Goal: Task Accomplishment & Management: Use online tool/utility

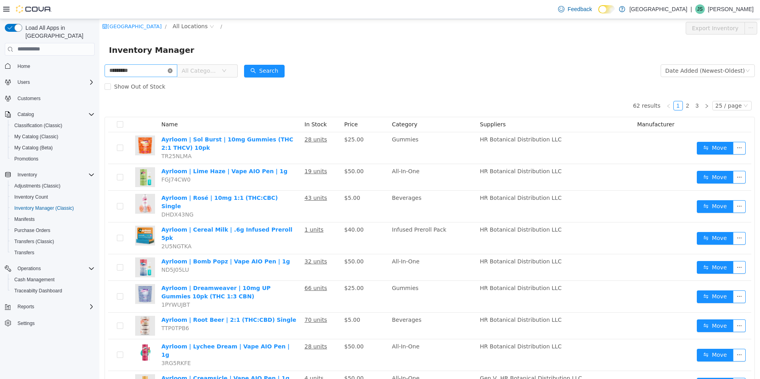
click at [173, 70] on icon "icon: close-circle" at bounding box center [170, 70] width 5 height 5
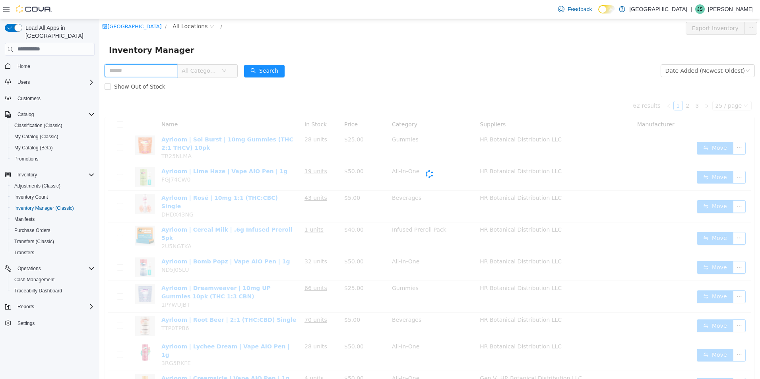
click at [162, 72] on input "text" at bounding box center [141, 70] width 73 height 13
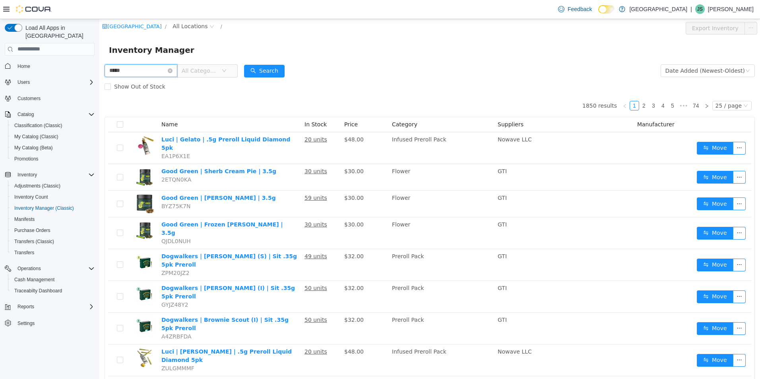
type input "*****"
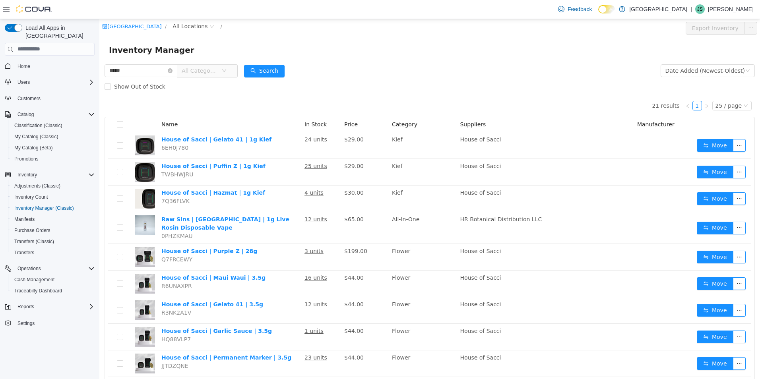
click at [231, 72] on span "All Categories" at bounding box center [204, 70] width 54 height 13
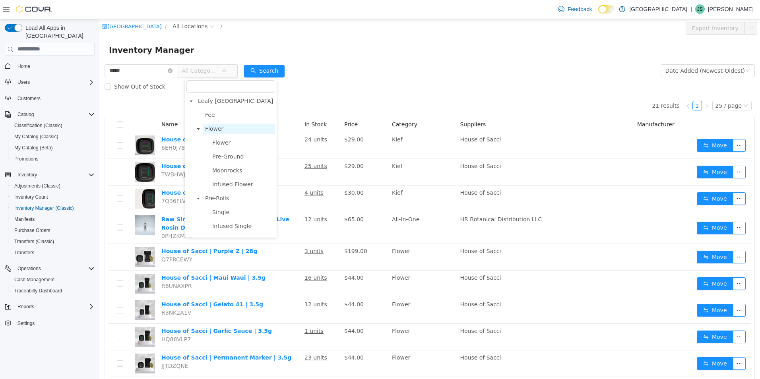
click at [220, 128] on span "Flower" at bounding box center [214, 128] width 18 height 6
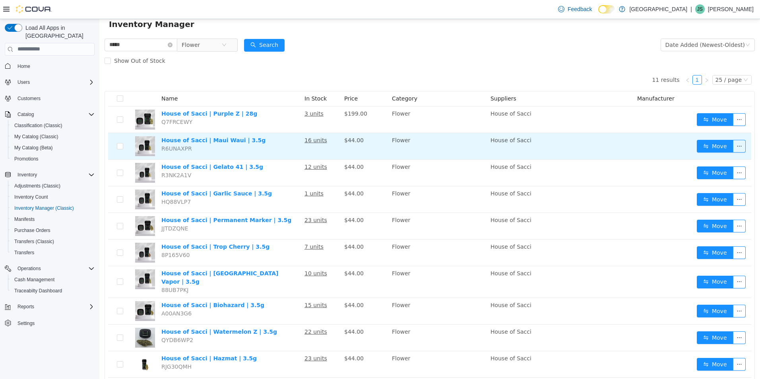
scroll to position [40, 0]
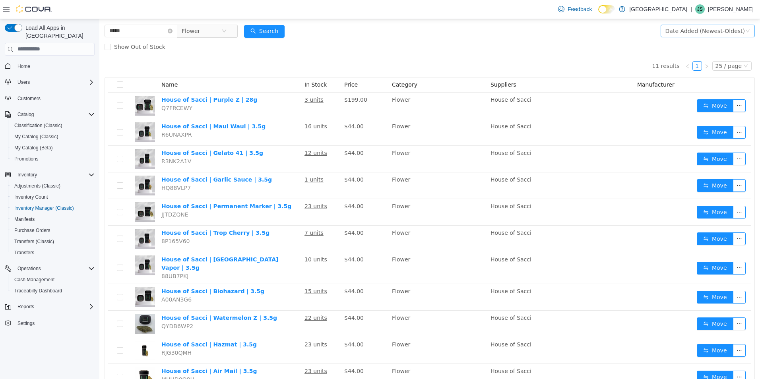
click at [710, 24] on div "Date Added (Newest-Oldest)" at bounding box center [708, 31] width 94 height 16
click at [706, 28] on div "Date Added (Newest-Oldest)" at bounding box center [706, 31] width 80 height 12
click at [697, 50] on li "Alphabetical (A-Z)" at bounding box center [704, 46] width 89 height 13
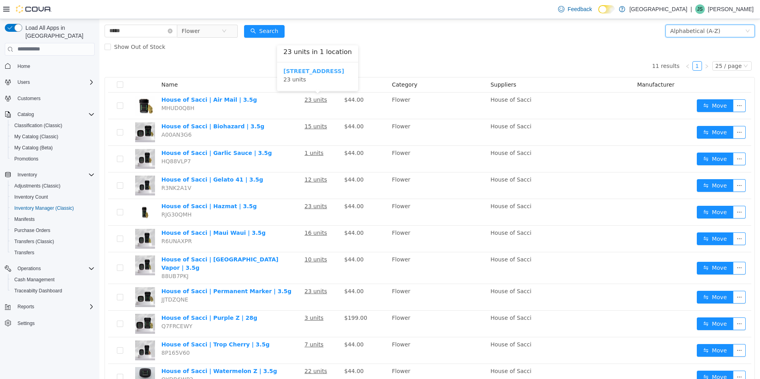
click at [313, 71] on b "245 W 14th St." at bounding box center [313, 71] width 61 height 6
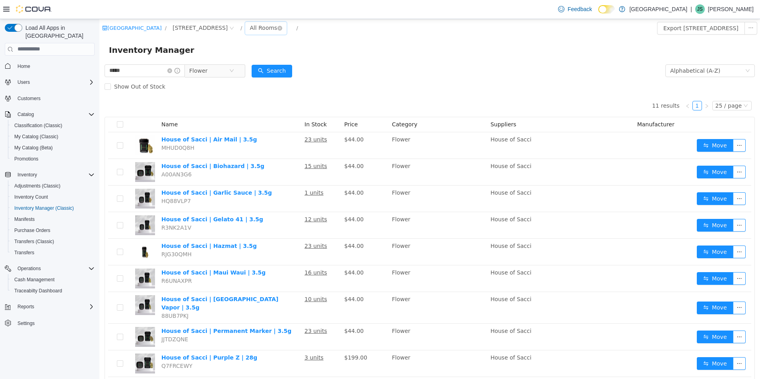
click at [250, 25] on div "All Rooms" at bounding box center [263, 27] width 27 height 12
click at [229, 57] on li "Front Room" at bounding box center [236, 56] width 48 height 13
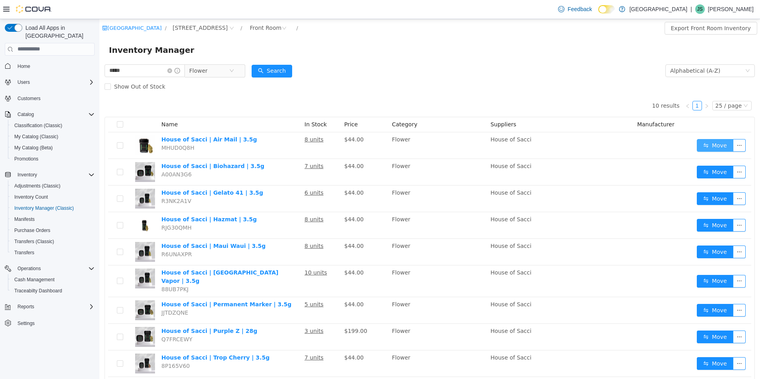
click at [700, 146] on button "Move" at bounding box center [715, 145] width 37 height 13
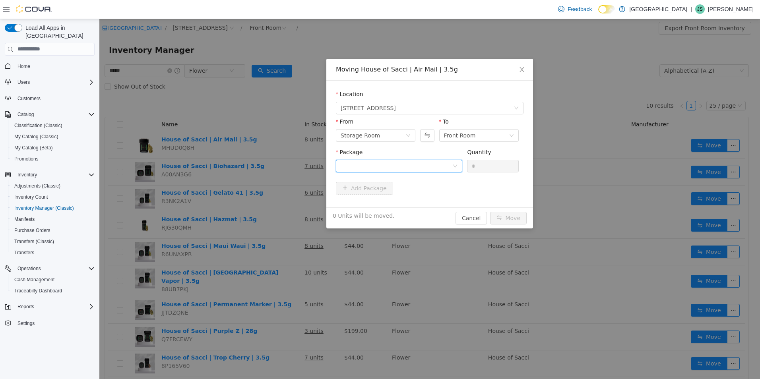
click at [420, 167] on div at bounding box center [397, 166] width 112 height 12
click at [416, 197] on li "HOS-AM-3.5-G Quantity : 15 Units" at bounding box center [399, 198] width 126 height 21
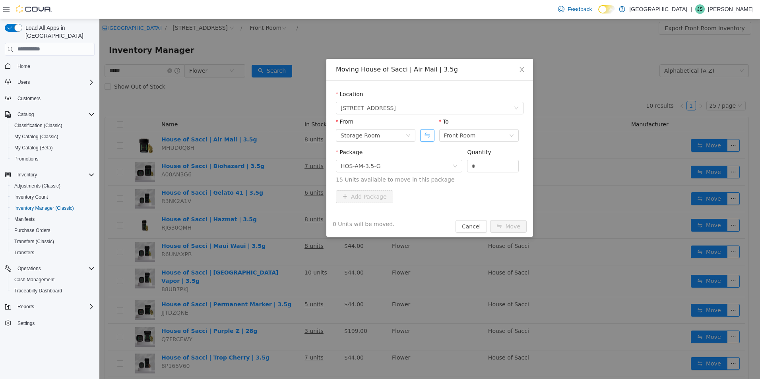
click at [429, 137] on button "Swap" at bounding box center [427, 135] width 14 height 13
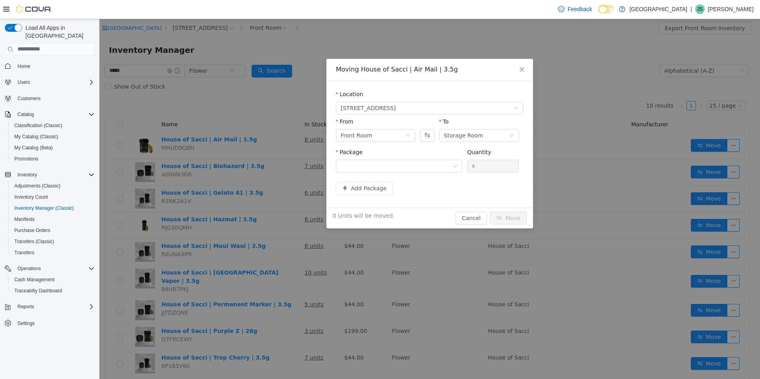
click at [423, 159] on div "Package" at bounding box center [399, 154] width 126 height 12
click at [423, 162] on div at bounding box center [397, 166] width 112 height 12
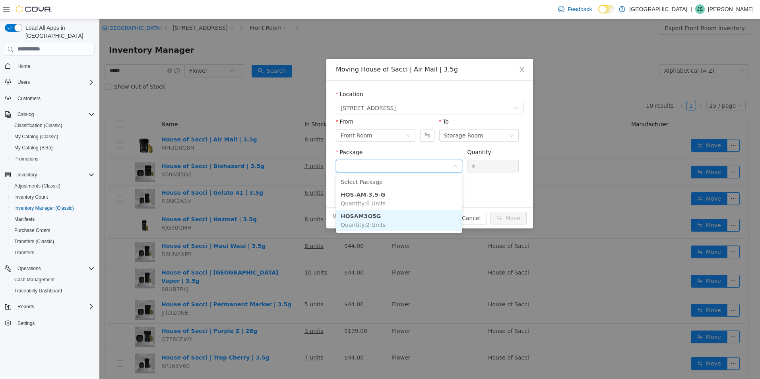
click at [419, 225] on li "HOSAM3O5G Quantity : 2 Units" at bounding box center [399, 220] width 126 height 21
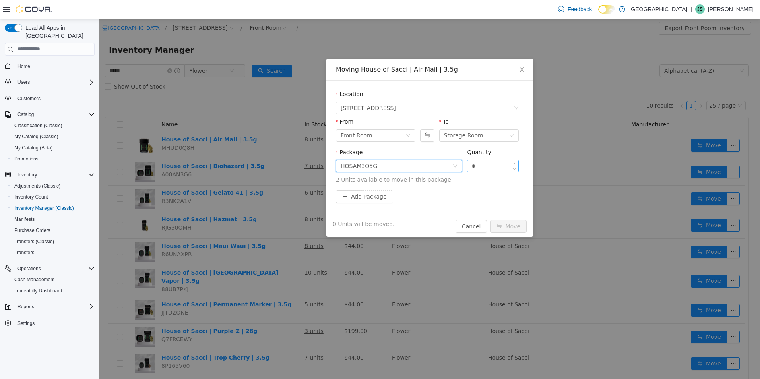
click at [491, 162] on input "*" at bounding box center [493, 166] width 51 height 12
type input "*"
click at [509, 225] on button "Move" at bounding box center [508, 226] width 37 height 13
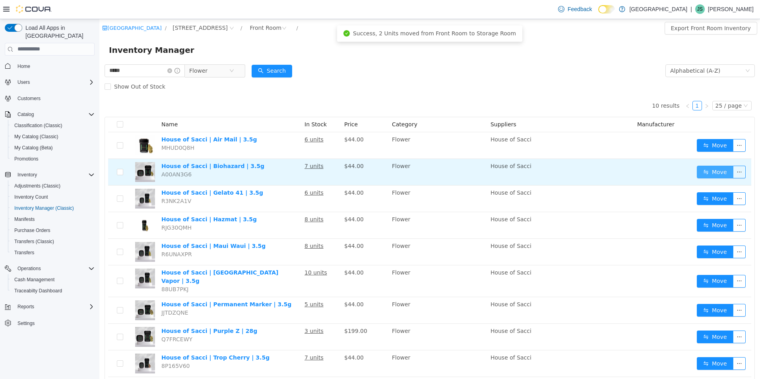
click at [708, 174] on button "Move" at bounding box center [715, 171] width 37 height 13
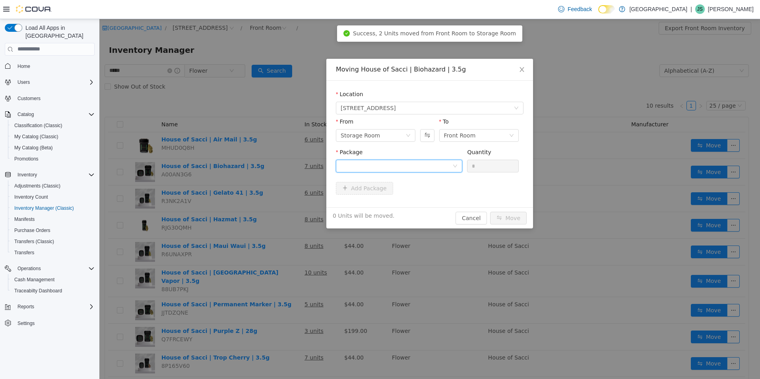
click at [421, 165] on div at bounding box center [397, 166] width 112 height 12
click at [419, 200] on li "HOS-BH-3.5-G Quantity : 8 Units" at bounding box center [399, 198] width 126 height 21
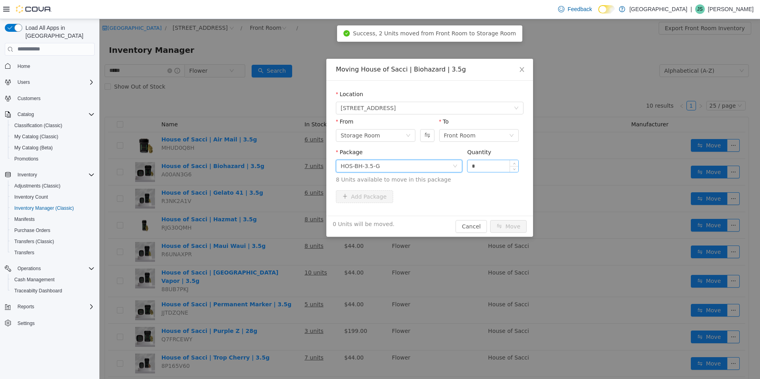
click at [480, 165] on input "*" at bounding box center [493, 166] width 51 height 12
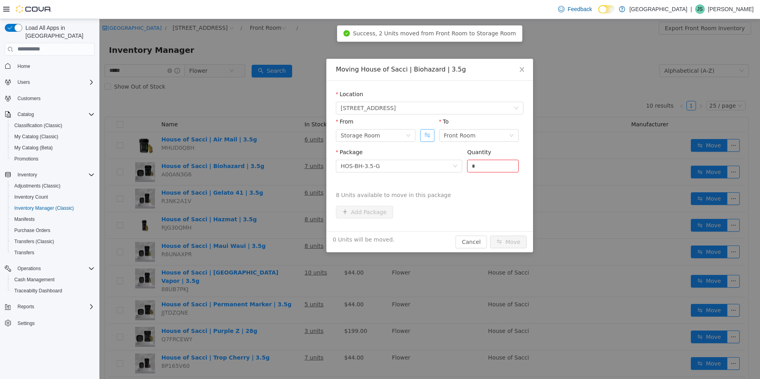
click at [431, 134] on button "Swap" at bounding box center [427, 135] width 14 height 13
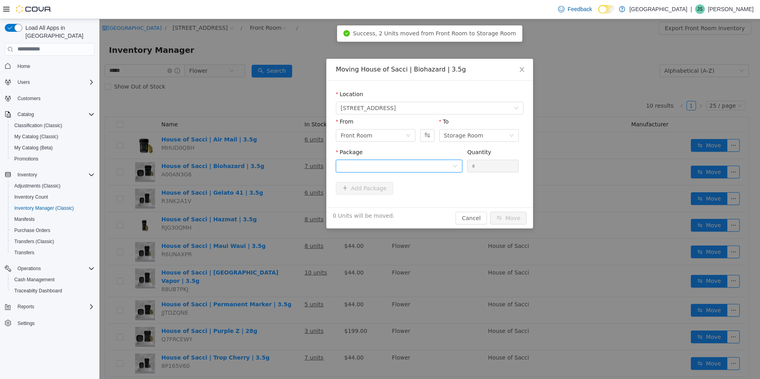
click at [438, 165] on div at bounding box center [397, 166] width 112 height 12
click at [436, 190] on li "HOS-BH-3.5-G Quantity : 7 Units" at bounding box center [399, 198] width 126 height 21
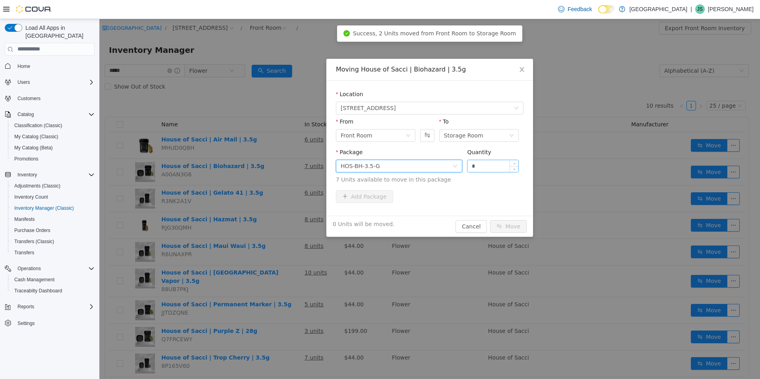
click at [489, 162] on input "*" at bounding box center [493, 166] width 51 height 12
type input "*"
click at [517, 227] on button "Move" at bounding box center [508, 226] width 37 height 13
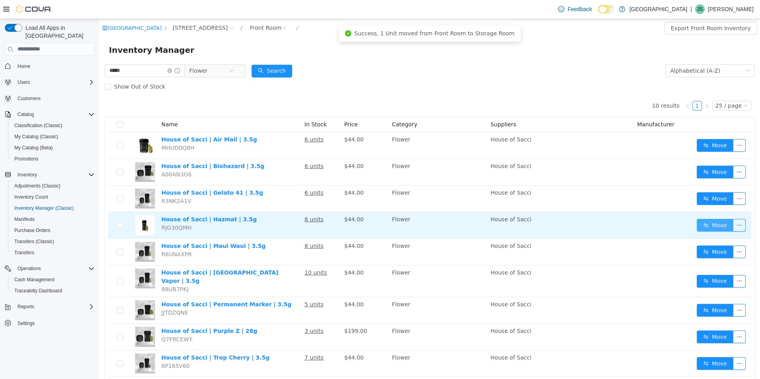
click at [708, 224] on button "Move" at bounding box center [715, 225] width 37 height 13
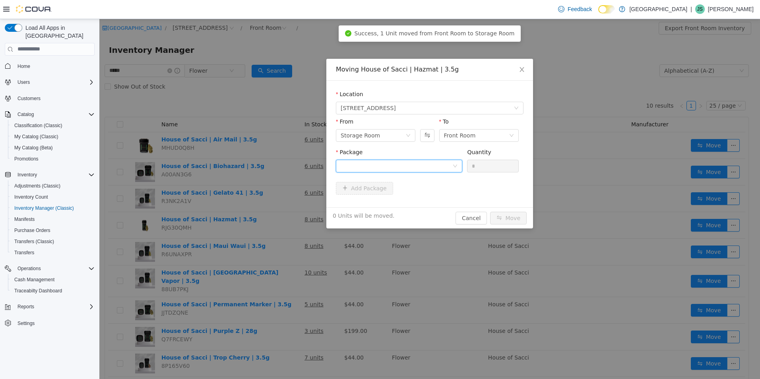
click at [424, 168] on div at bounding box center [397, 166] width 112 height 12
click at [425, 138] on button "Swap" at bounding box center [427, 135] width 14 height 13
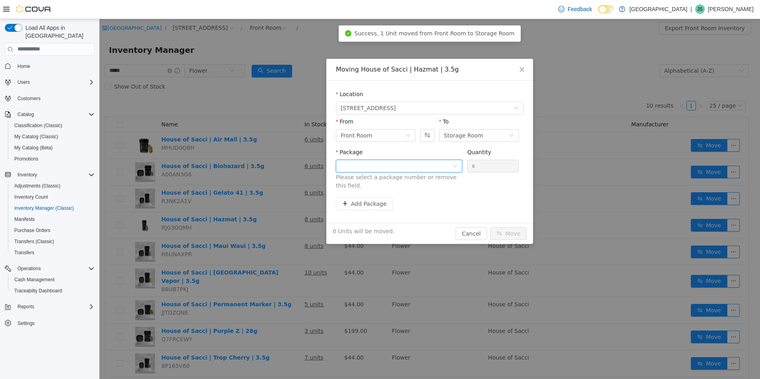
click at [407, 162] on div at bounding box center [397, 166] width 112 height 12
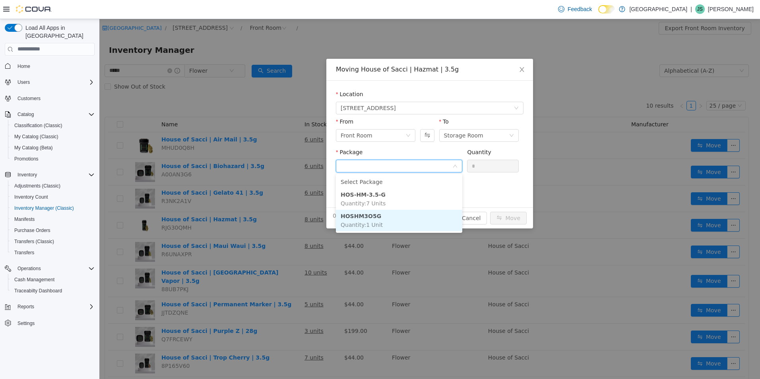
click at [408, 221] on li "HOSHM3O5G Quantity : 1 Unit" at bounding box center [399, 220] width 126 height 21
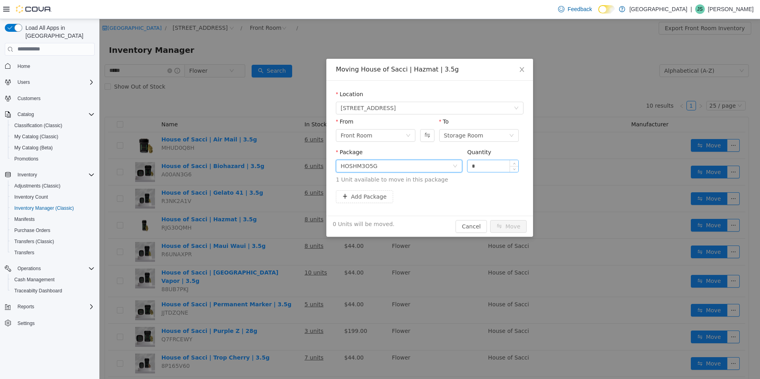
click at [478, 166] on input "*" at bounding box center [493, 166] width 51 height 12
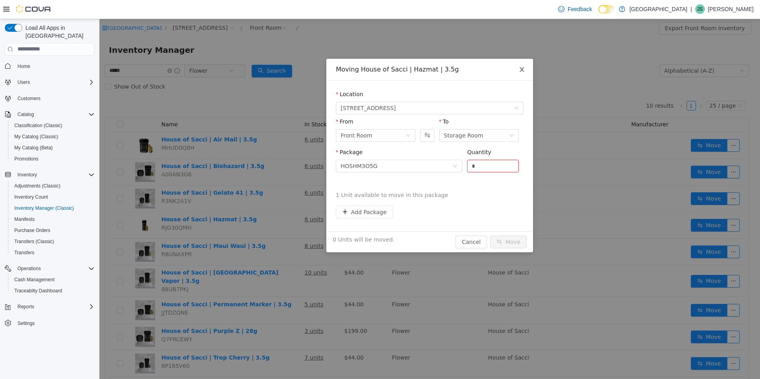
click at [527, 72] on span "Close" at bounding box center [522, 69] width 22 height 22
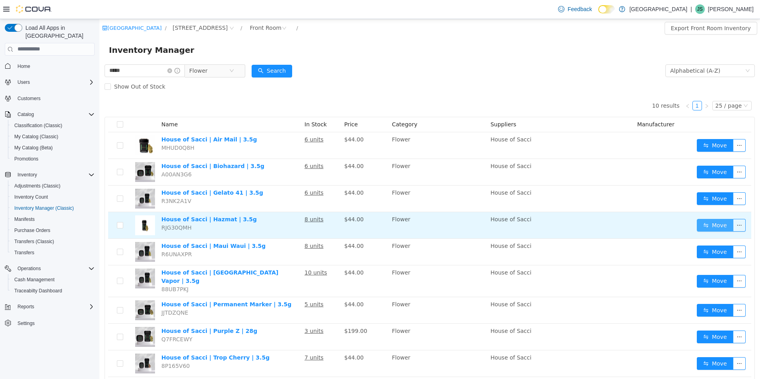
click at [708, 223] on button "Move" at bounding box center [715, 225] width 37 height 13
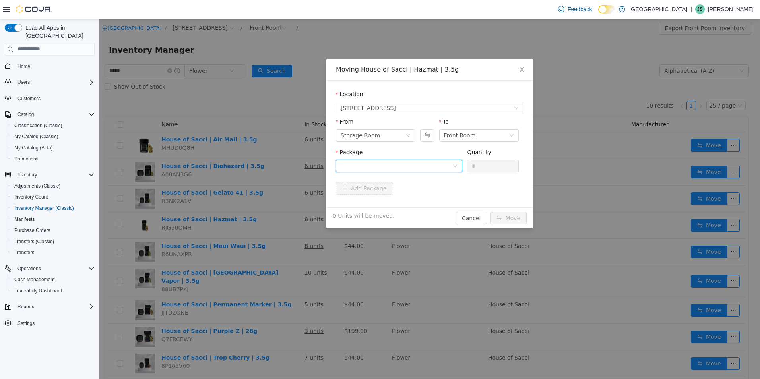
click at [411, 169] on div at bounding box center [397, 166] width 112 height 12
click at [426, 136] on button "Swap" at bounding box center [427, 135] width 14 height 13
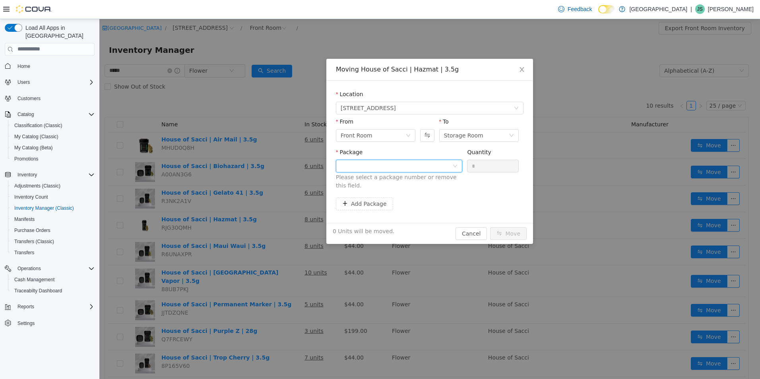
click at [410, 167] on div at bounding box center [397, 166] width 112 height 12
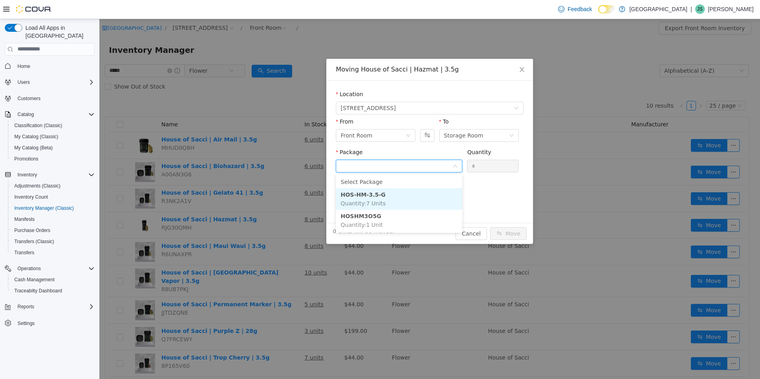
click at [407, 208] on li "HOS-HM-3.5-G Quantity : 7 Units" at bounding box center [399, 198] width 126 height 21
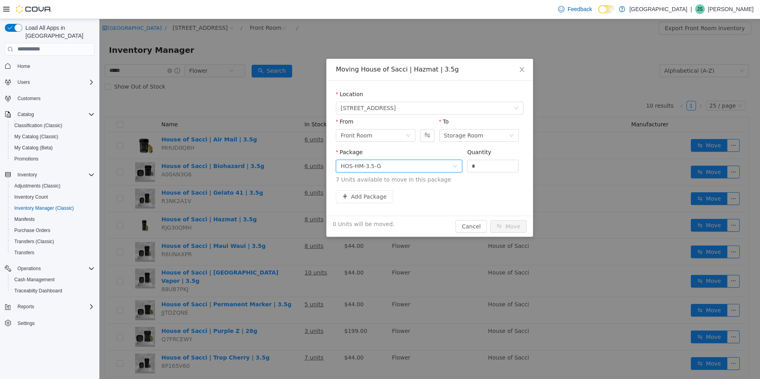
click at [423, 172] on div "HOS-HM-3.5-G" at bounding box center [399, 165] width 126 height 13
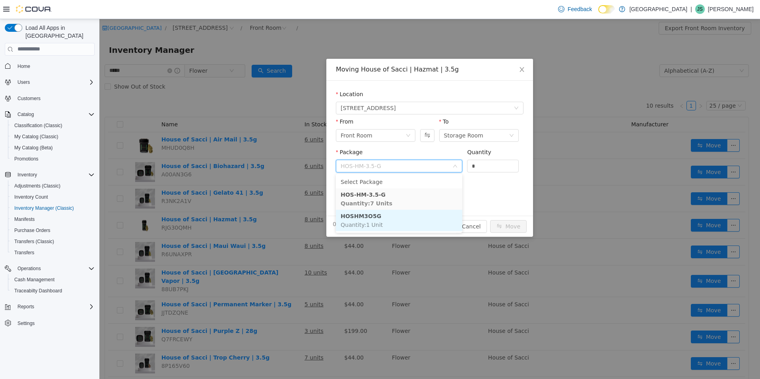
click at [412, 212] on li "HOSHM3O5G Quantity : 1 Unit" at bounding box center [399, 220] width 126 height 21
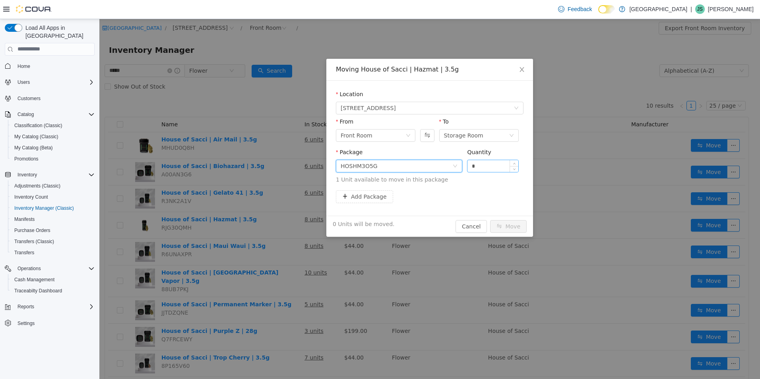
click at [488, 170] on input "*" at bounding box center [493, 166] width 51 height 12
type input "**"
click at [490, 220] on button "Move" at bounding box center [508, 226] width 37 height 13
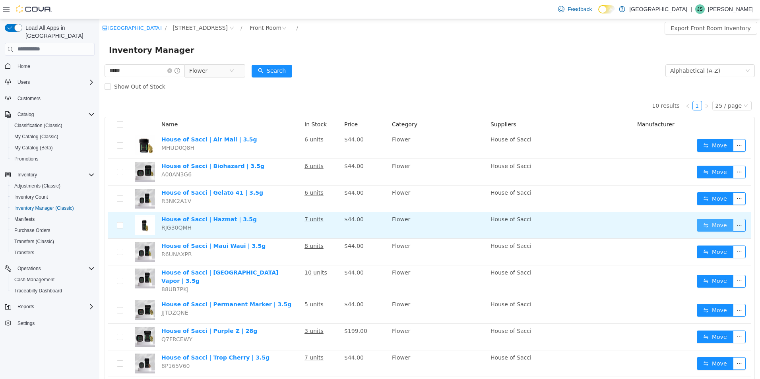
click at [707, 225] on button "Move" at bounding box center [715, 225] width 37 height 13
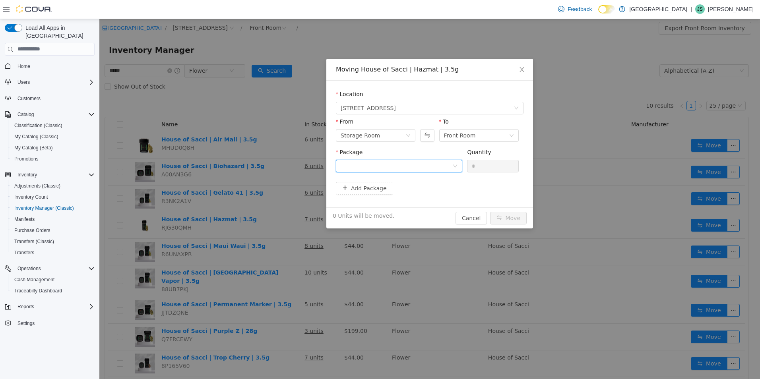
click at [411, 168] on div at bounding box center [397, 166] width 112 height 12
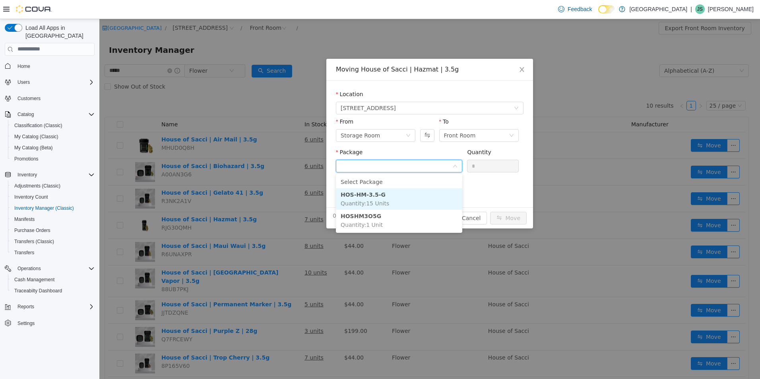
click at [400, 204] on li "HOS-HM-3.5-G Quantity : 15 Units" at bounding box center [399, 198] width 126 height 21
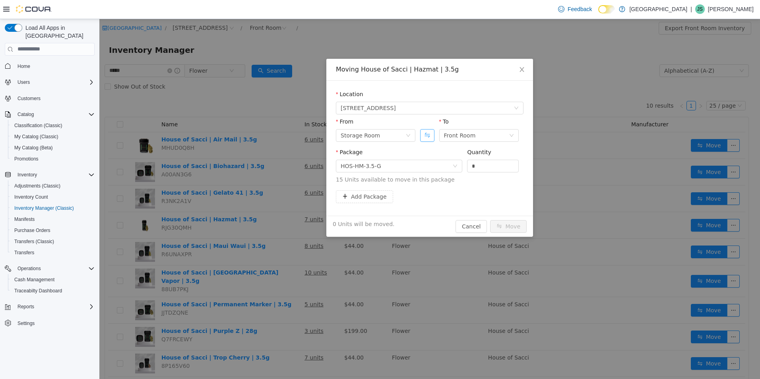
click at [426, 138] on button "Swap" at bounding box center [427, 135] width 14 height 13
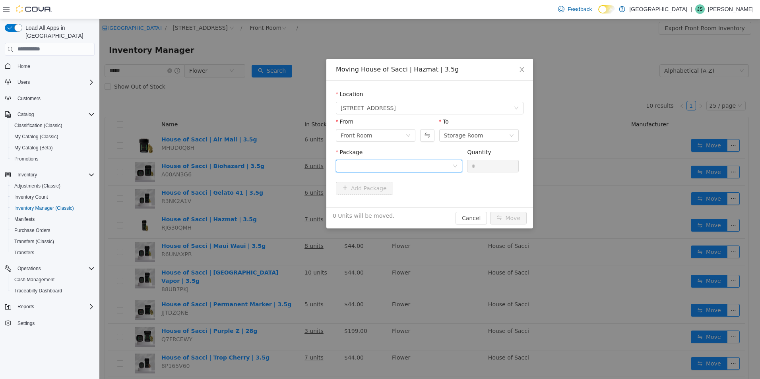
click at [426, 163] on div at bounding box center [397, 166] width 112 height 12
drag, startPoint x: 419, startPoint y: 204, endPoint x: 430, endPoint y: 196, distance: 12.6
click at [419, 204] on li "HOS-HM-3.5-G Quantity : 7 Units" at bounding box center [399, 198] width 126 height 21
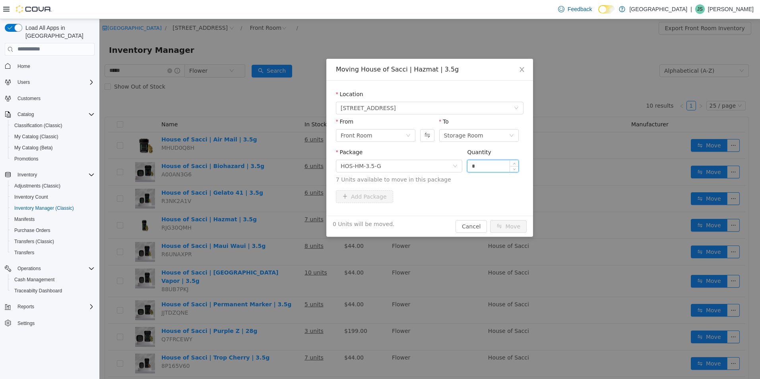
click at [471, 171] on input "*" at bounding box center [493, 166] width 51 height 12
type input "*"
click at [490, 220] on button "Move" at bounding box center [508, 226] width 37 height 13
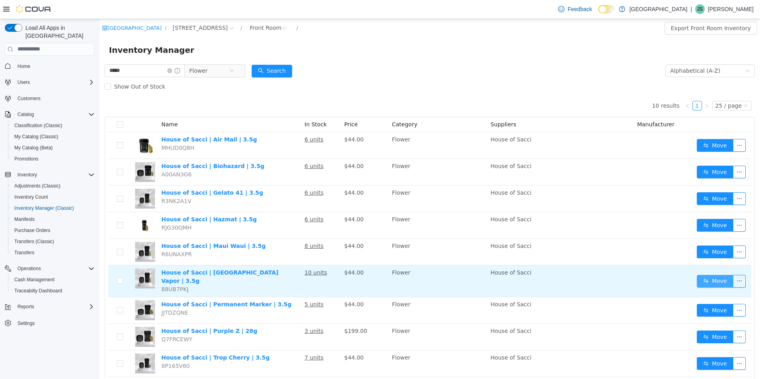
click at [720, 280] on button "Move" at bounding box center [715, 281] width 37 height 13
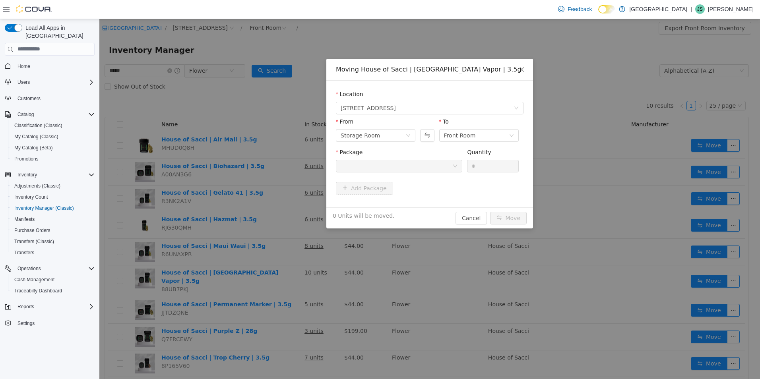
click at [429, 142] on div at bounding box center [427, 130] width 14 height 27
click at [425, 139] on button "Swap" at bounding box center [427, 135] width 14 height 13
click at [415, 166] on div at bounding box center [397, 166] width 112 height 12
click at [415, 200] on li "HOS-NYCV-3.5-G Quantity : 10 Units" at bounding box center [399, 198] width 126 height 21
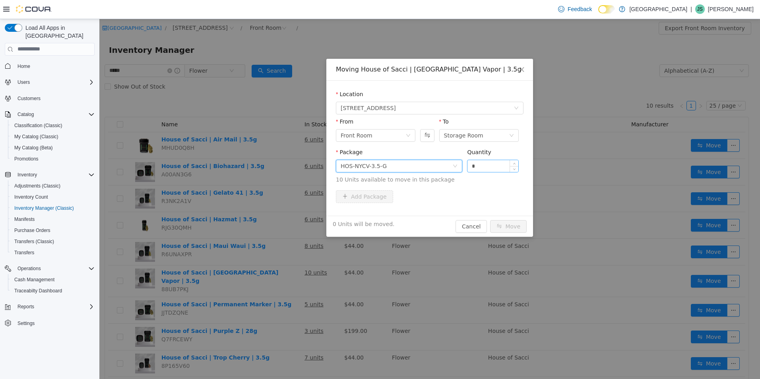
click at [483, 165] on input "*" at bounding box center [493, 166] width 51 height 12
type input "**"
click at [490, 220] on button "Move" at bounding box center [508, 226] width 37 height 13
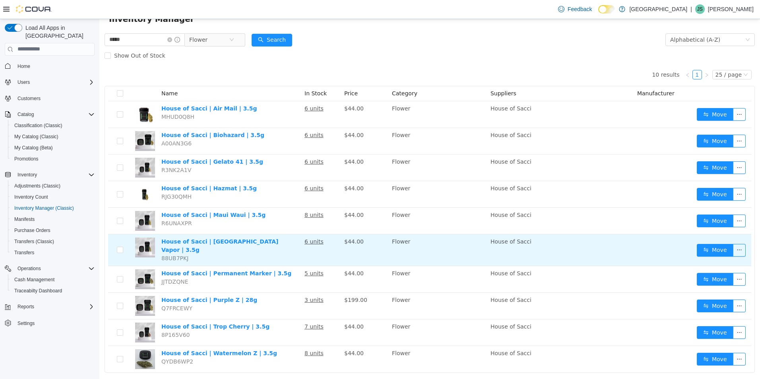
scroll to position [40, 0]
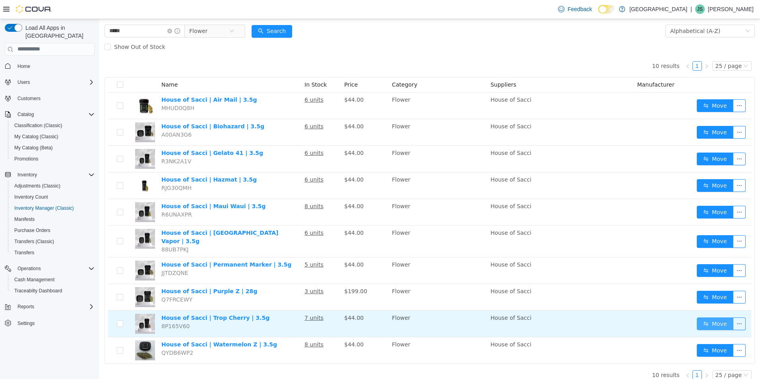
click at [708, 317] on button "Move" at bounding box center [715, 323] width 37 height 13
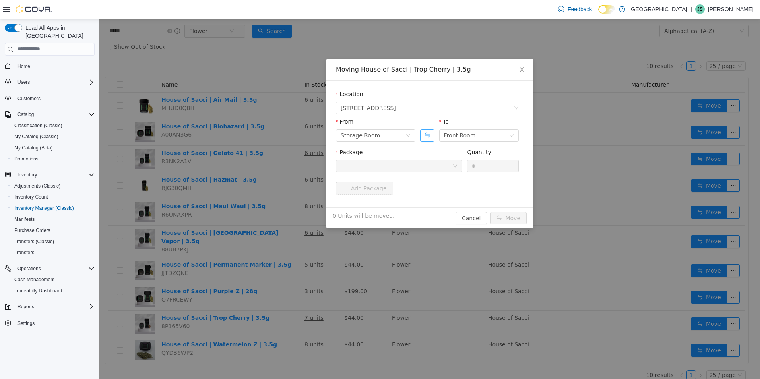
click at [429, 141] on button "Swap" at bounding box center [427, 135] width 14 height 13
click at [422, 161] on div at bounding box center [397, 166] width 112 height 12
click at [398, 197] on li "3525-430-3.5g Quantity : 7 Units" at bounding box center [399, 198] width 126 height 21
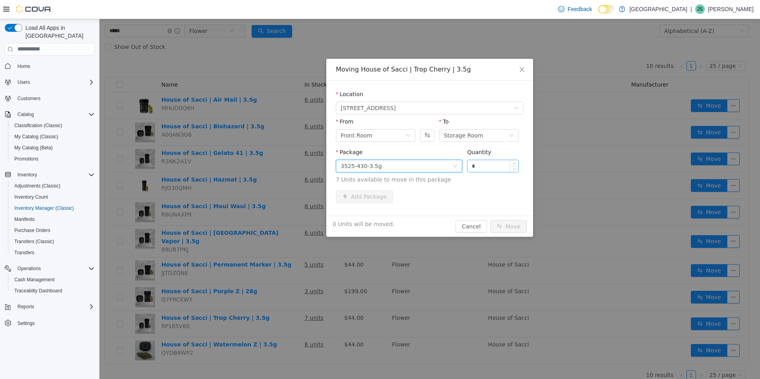
click at [509, 165] on input "*" at bounding box center [493, 166] width 51 height 12
type input "**"
click at [490, 220] on button "Move" at bounding box center [508, 226] width 37 height 13
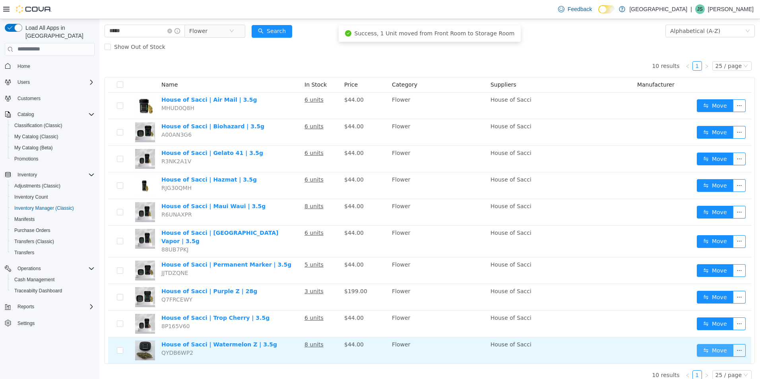
click at [697, 344] on button "Move" at bounding box center [715, 350] width 37 height 13
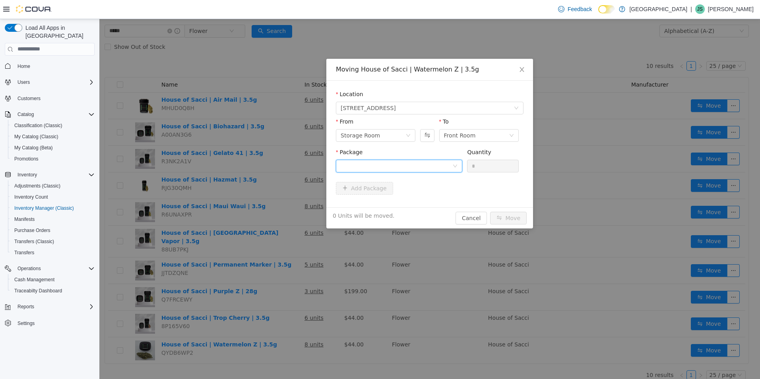
click at [412, 169] on div at bounding box center [397, 166] width 112 height 12
click at [404, 199] on li "HOS-WZ-3.5-G Quantity : 14 Units" at bounding box center [399, 198] width 126 height 21
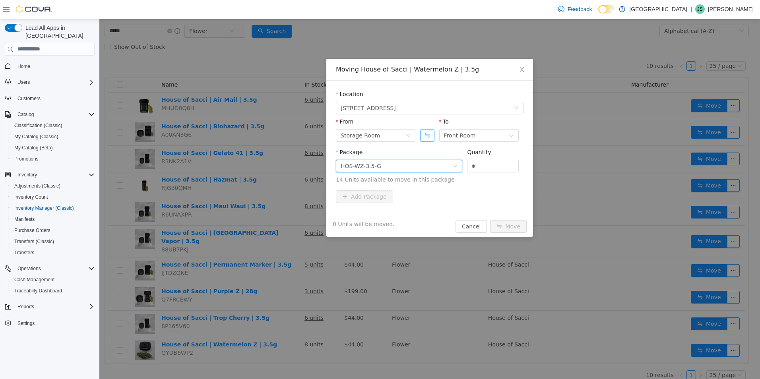
click at [420, 134] on button "Swap" at bounding box center [427, 135] width 14 height 13
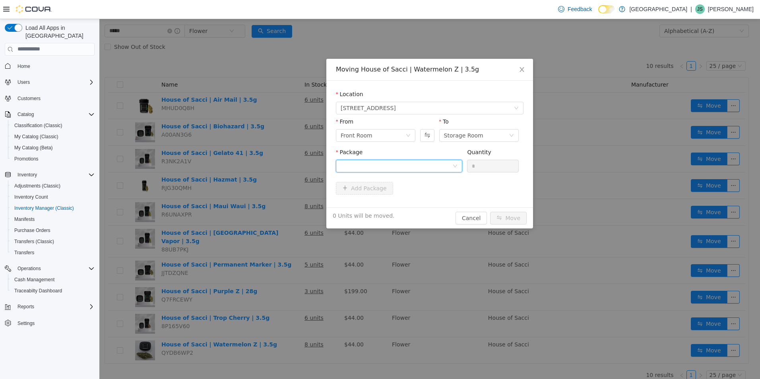
click at [406, 164] on div at bounding box center [397, 166] width 112 height 12
click at [402, 197] on li "HOS-WZ-3.5-G Quantity : 8 Units" at bounding box center [399, 198] width 126 height 21
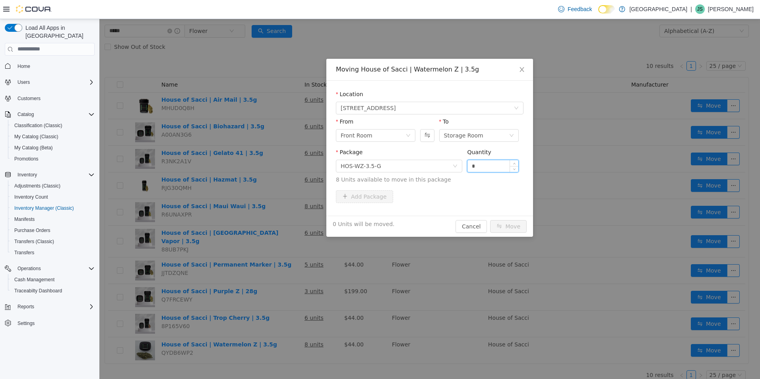
click at [501, 170] on input "*" at bounding box center [493, 166] width 51 height 12
type input "**"
click at [490, 220] on button "Move" at bounding box center [508, 226] width 37 height 13
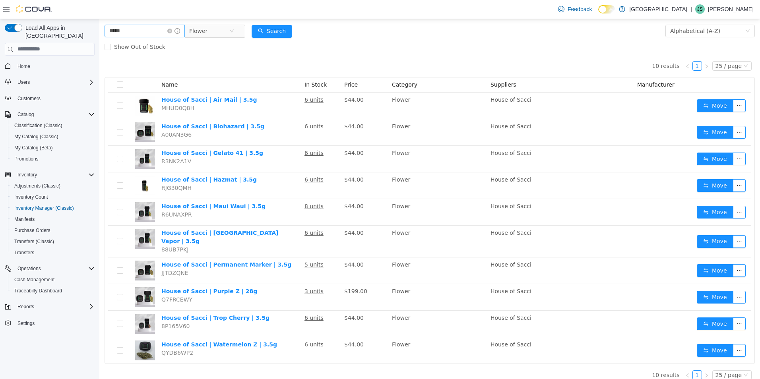
click at [172, 30] on icon "icon: close-circle" at bounding box center [169, 30] width 5 height 5
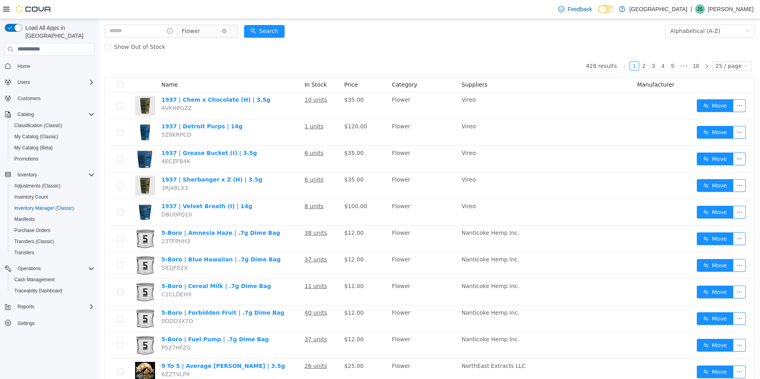
click at [229, 31] on span "Flower" at bounding box center [204, 30] width 54 height 13
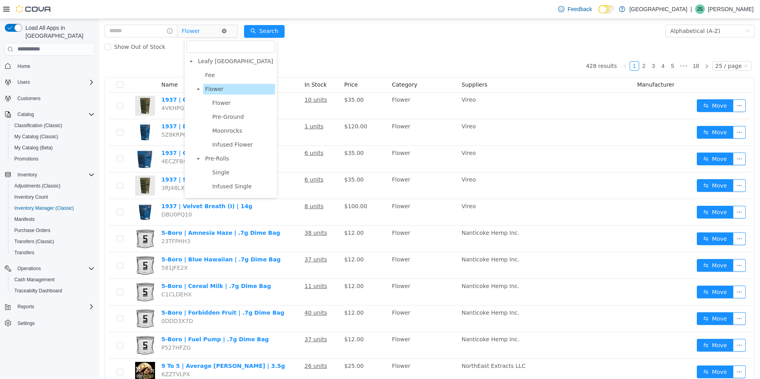
click at [227, 32] on icon "icon: close-circle" at bounding box center [224, 30] width 5 height 5
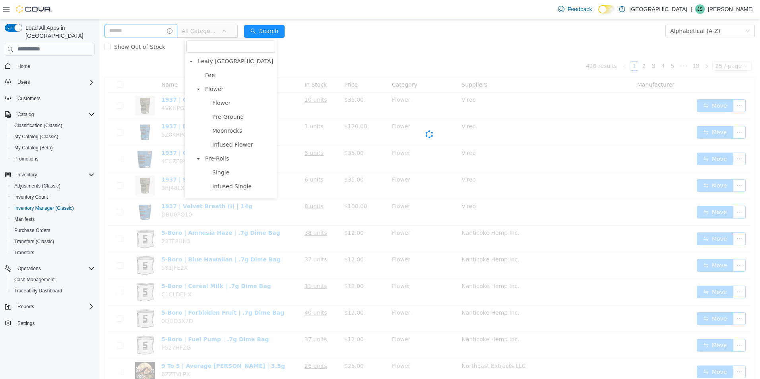
click at [149, 35] on input "text" at bounding box center [141, 30] width 73 height 13
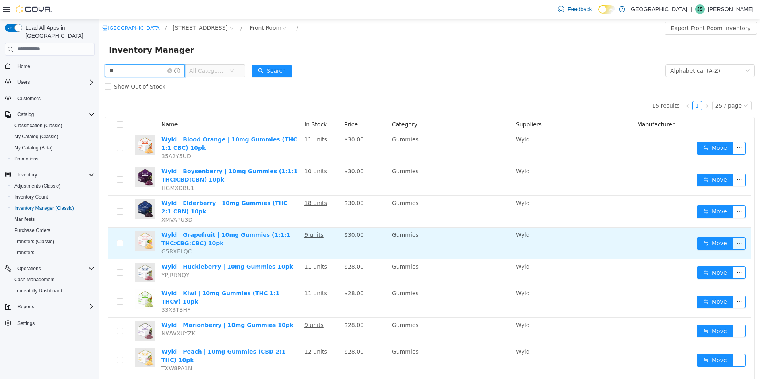
type input "*"
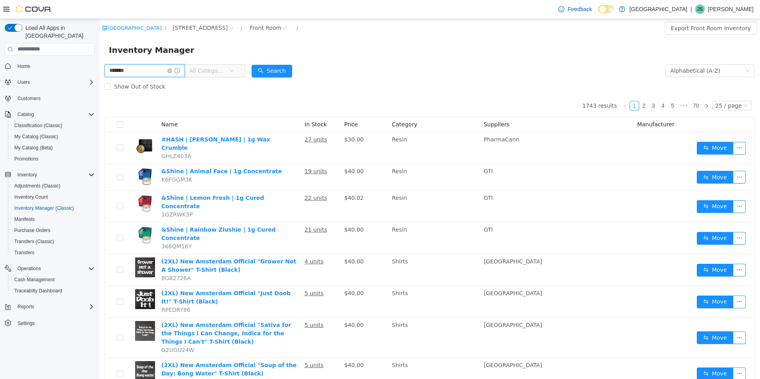
type input "*******"
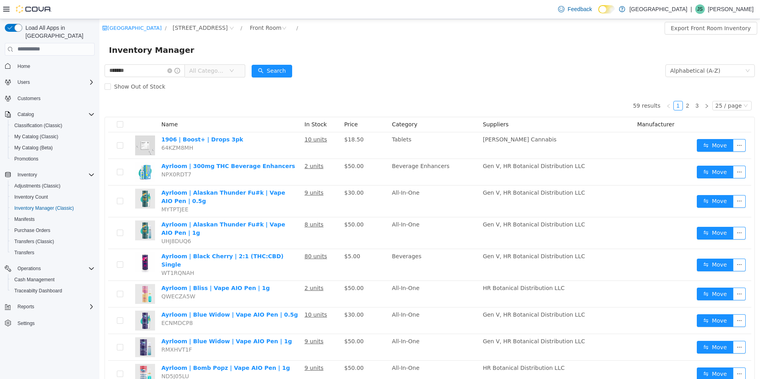
click at [239, 70] on span "All Categories" at bounding box center [211, 70] width 54 height 13
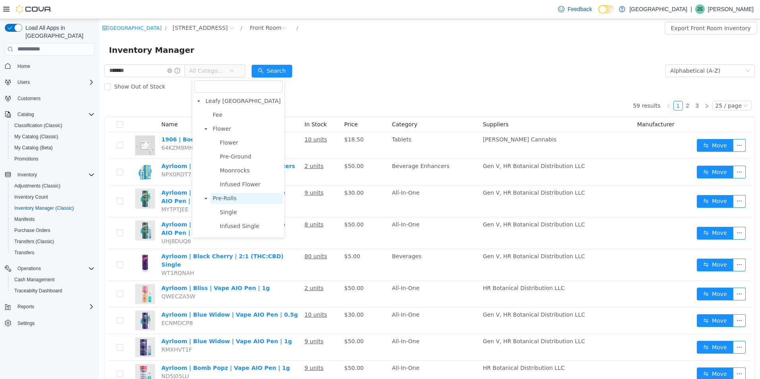
click at [259, 198] on span "Pre-Rolls" at bounding box center [247, 198] width 72 height 11
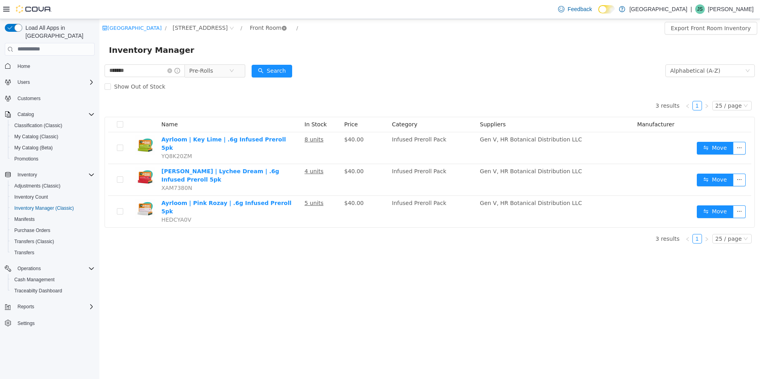
click at [282, 26] on icon "icon: close-circle" at bounding box center [284, 27] width 5 height 5
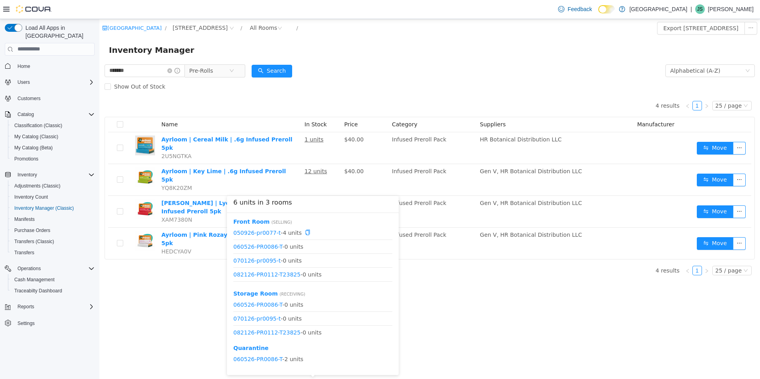
scroll to position [10, 0]
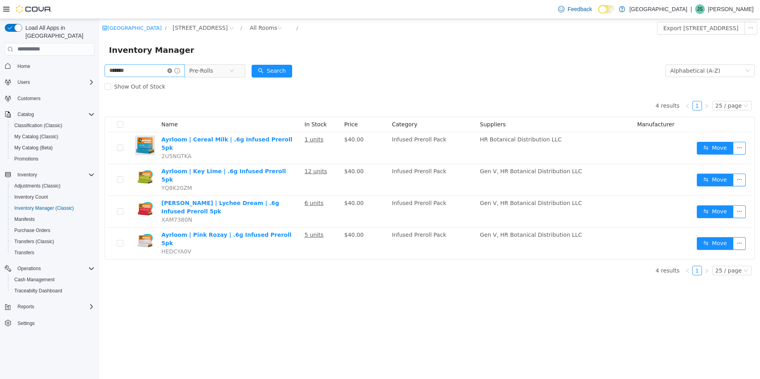
click at [172, 72] on icon "icon: close-circle" at bounding box center [169, 70] width 5 height 5
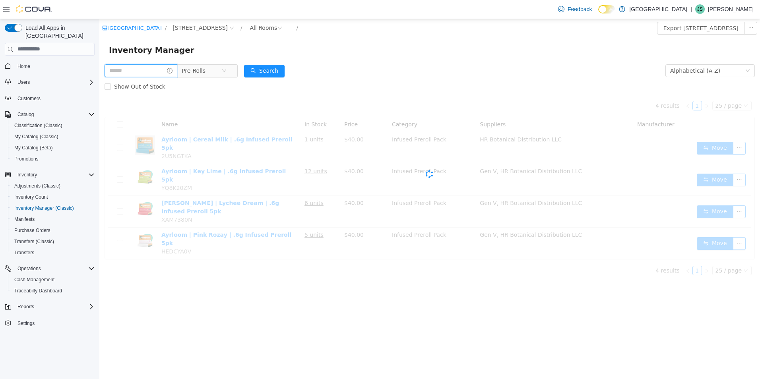
click at [165, 67] on input "text" at bounding box center [141, 70] width 73 height 13
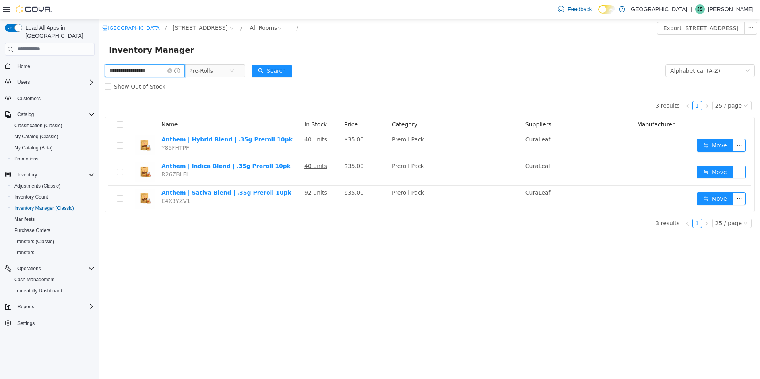
type input "**********"
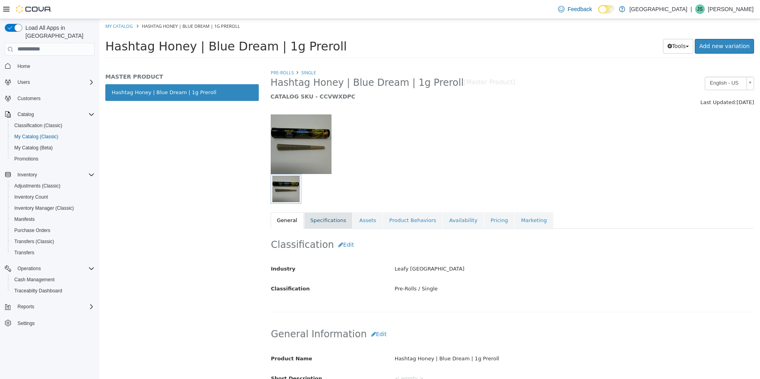
click at [329, 219] on link "Specifications" at bounding box center [328, 220] width 49 height 17
